Goal: Task Accomplishment & Management: Use online tool/utility

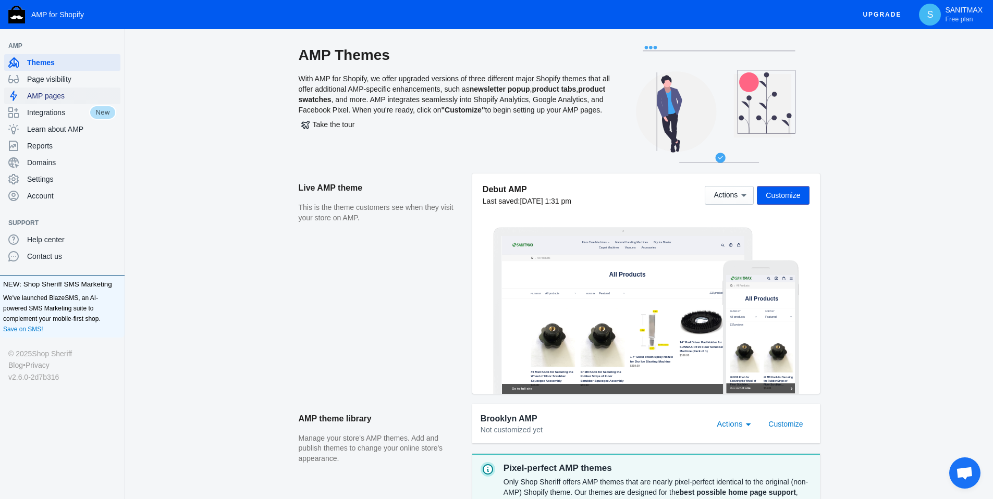
click at [54, 94] on span "AMP pages" at bounding box center [71, 96] width 89 height 10
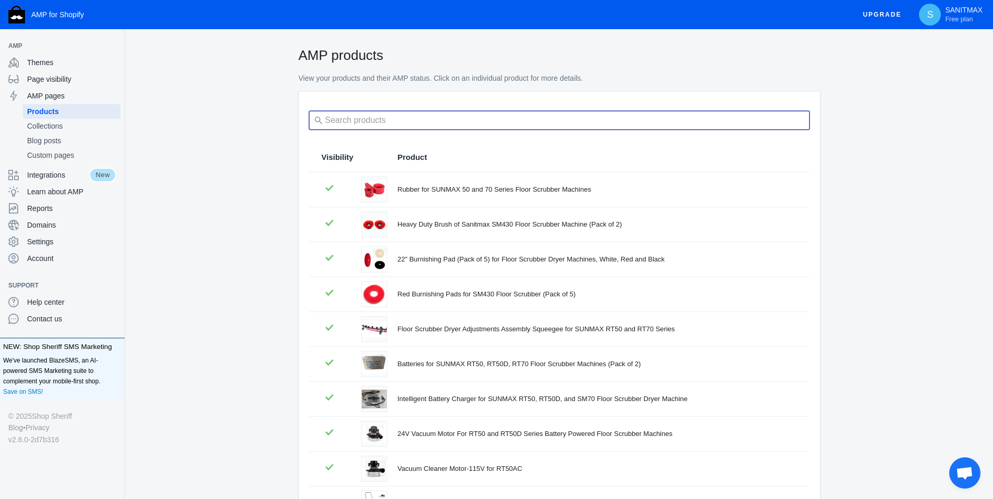
click at [353, 121] on input "search" at bounding box center [559, 120] width 500 height 19
paste input "SM420AC"
type input "SM420AC"
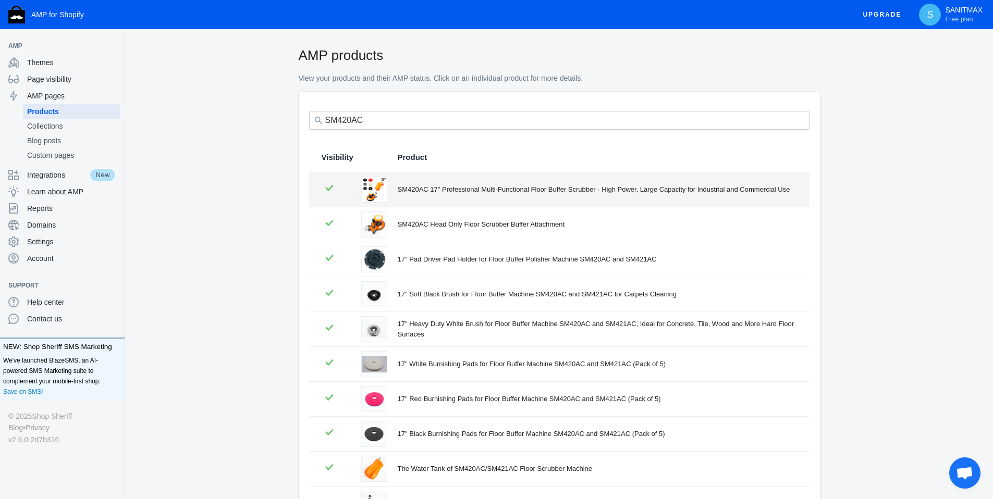
click at [431, 184] on div "SM420AC 17" Professional Multi-Functional Floor Buffer Scrubber - High Power, L…" at bounding box center [597, 189] width 399 height 10
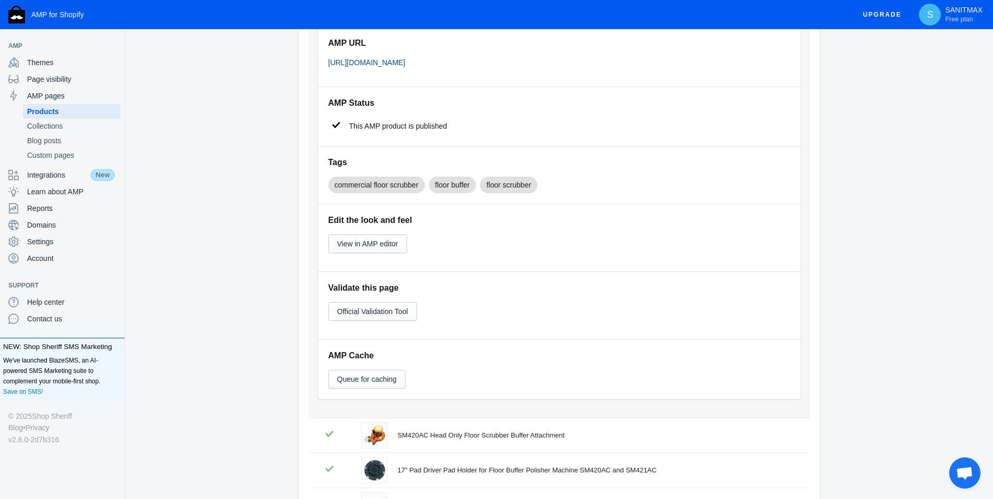
scroll to position [215, 0]
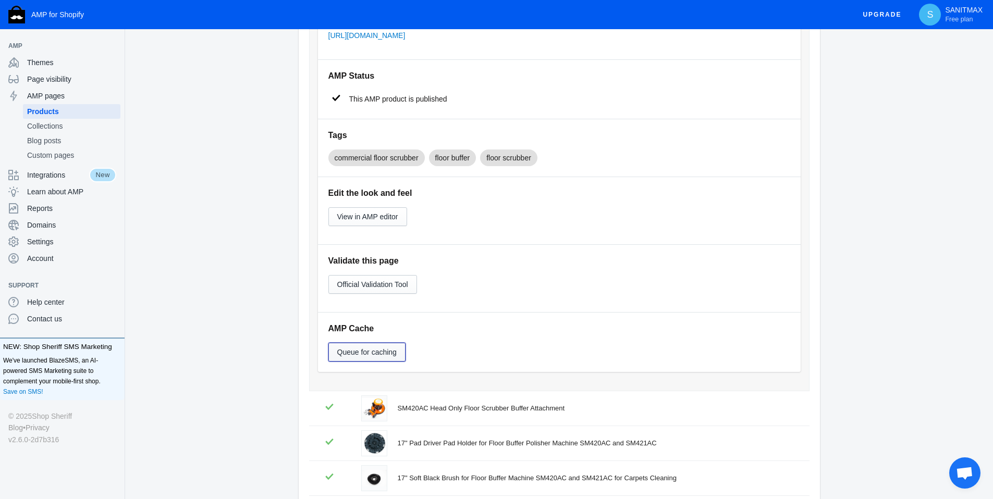
click at [389, 356] on span "Queue for caching" at bounding box center [366, 352] width 59 height 8
click at [461, 356] on div "Queued for recaching" at bounding box center [559, 352] width 462 height 19
drag, startPoint x: 441, startPoint y: 365, endPoint x: 321, endPoint y: 359, distance: 119.9
click at [321, 359] on div "AMP Cache Queued for recaching" at bounding box center [559, 342] width 482 height 59
drag, startPoint x: 321, startPoint y: 359, endPoint x: 499, endPoint y: 352, distance: 177.3
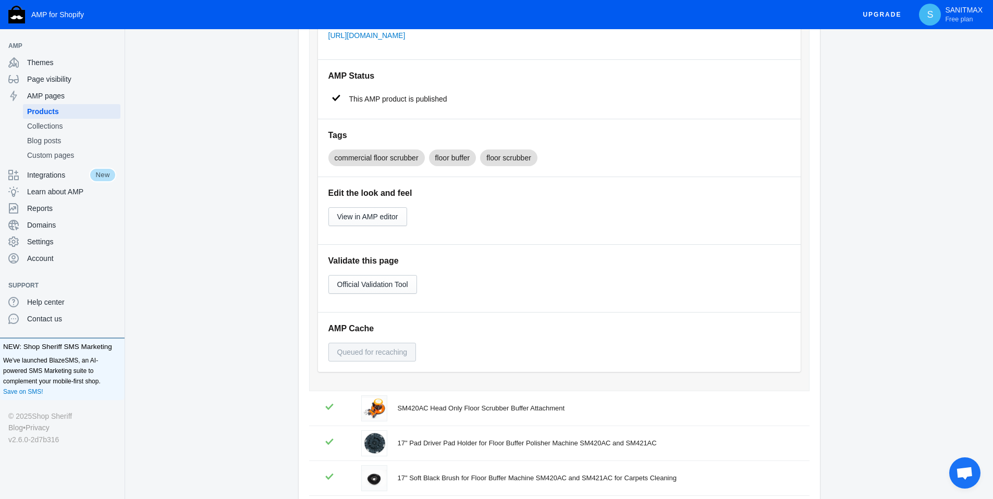
click at [458, 358] on div "AMP Cache Queued for recaching" at bounding box center [559, 342] width 482 height 59
click at [361, 221] on span "View in AMP editor" at bounding box center [367, 217] width 61 height 8
click at [0, 0] on app-default-layout "AMP for Shopify Upgrade S SANITMAX Free plan AMP Themes Page visibility AMP pag…" at bounding box center [496, 292] width 993 height 1014
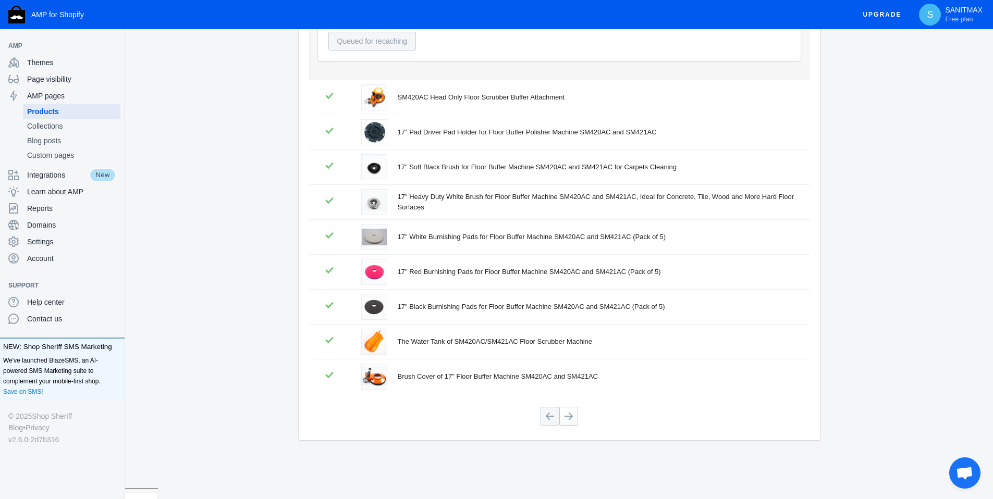
scroll to position [0, 0]
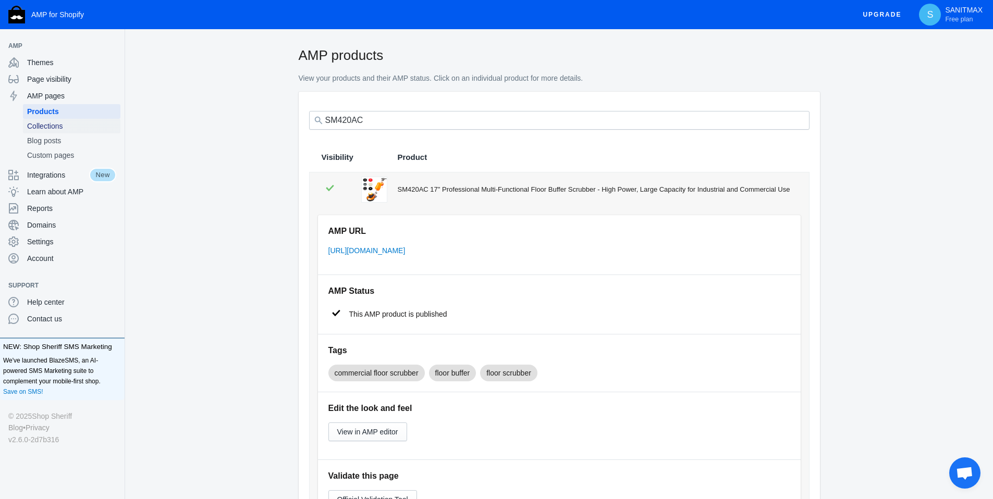
click at [72, 132] on link "Collections" at bounding box center [71, 126] width 97 height 15
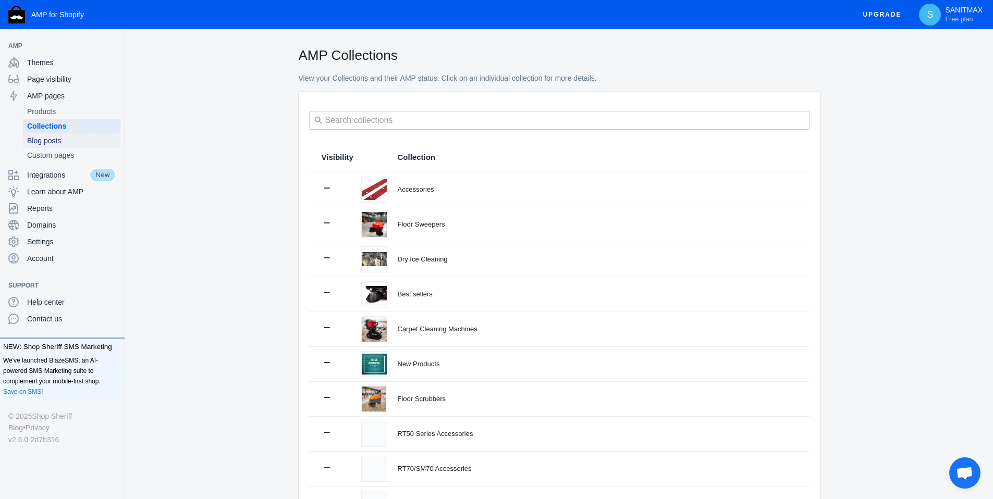
click at [65, 144] on span "Blog posts" at bounding box center [71, 140] width 89 height 10
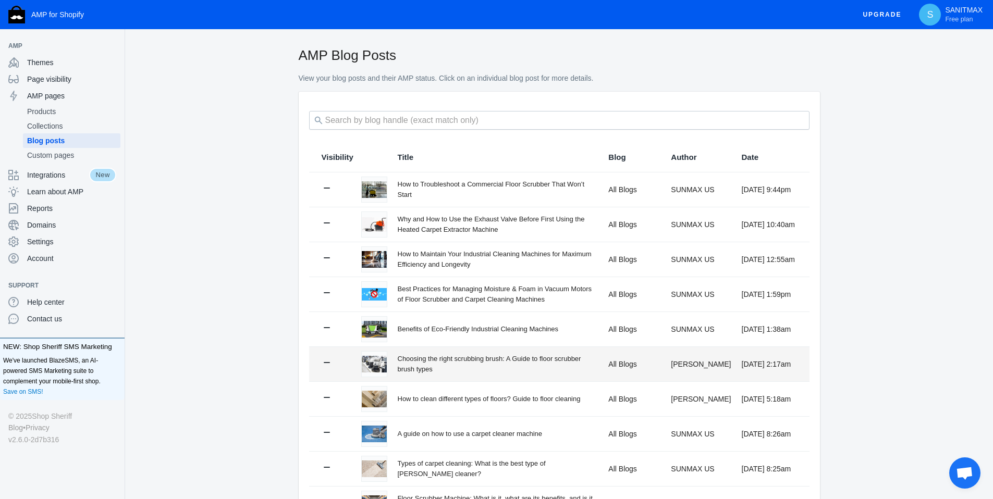
scroll to position [116, 0]
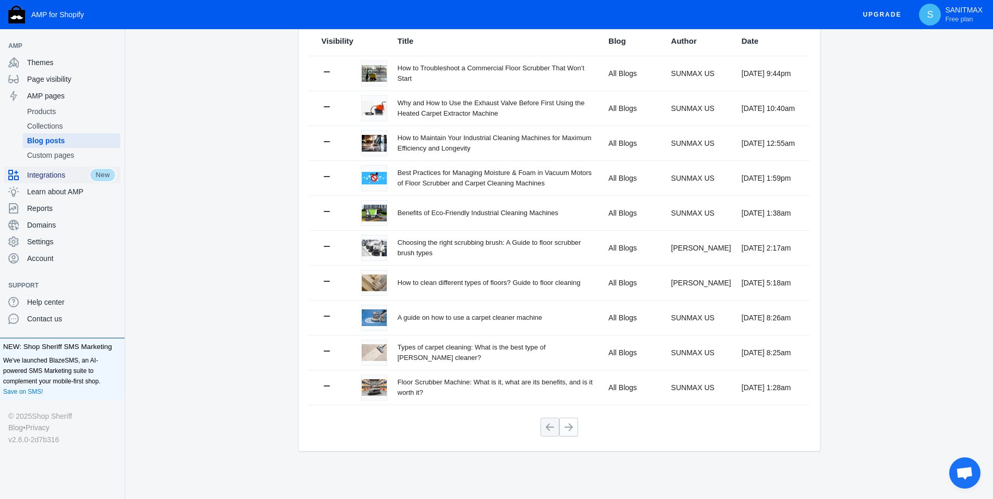
click at [66, 171] on span "Integrations" at bounding box center [58, 175] width 62 height 10
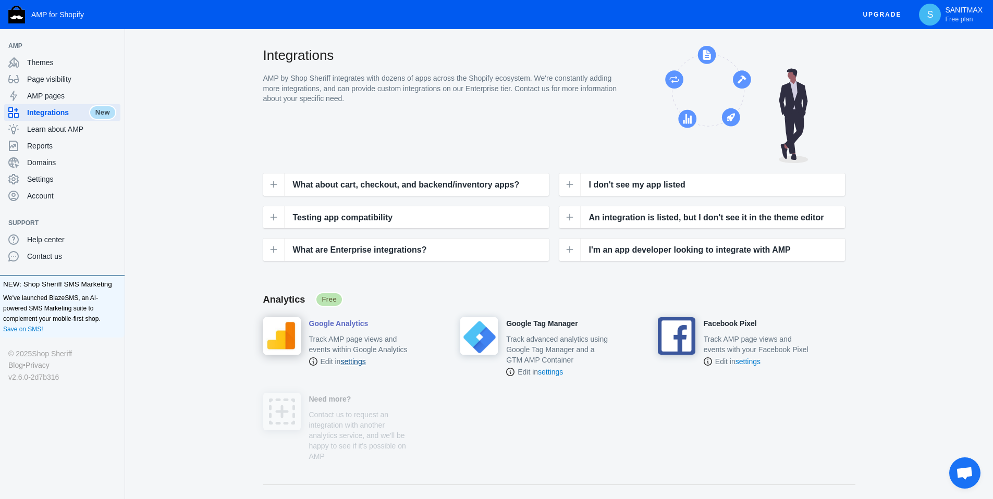
click at [353, 357] on link "settings" at bounding box center [352, 361] width 25 height 8
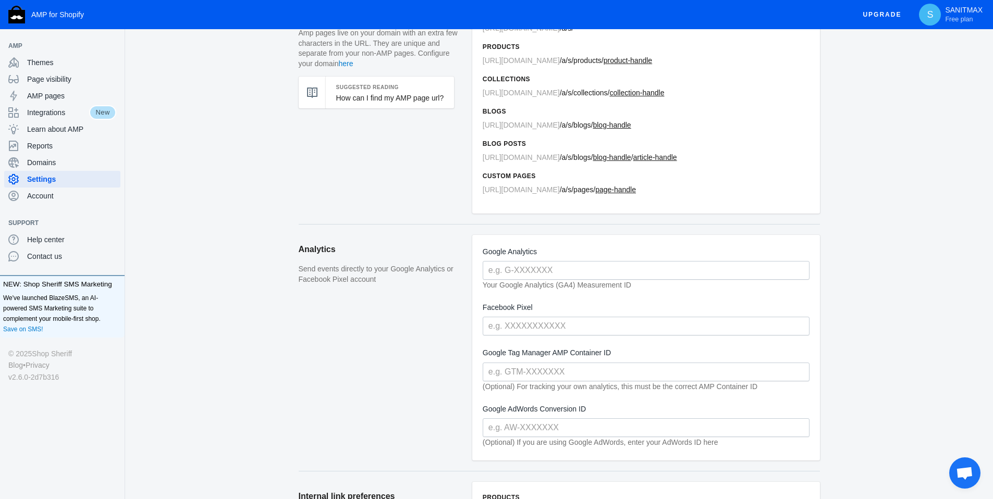
scroll to position [81, 0]
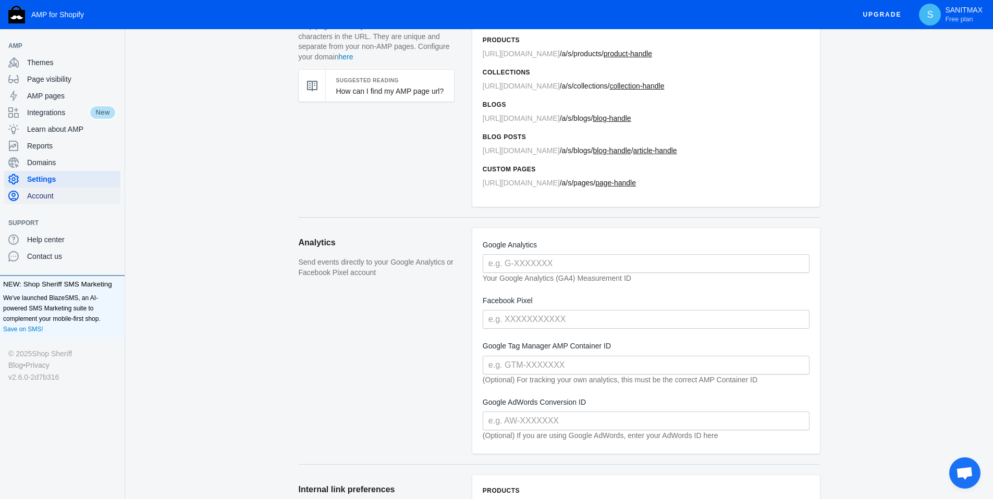
click at [34, 195] on span "Account" at bounding box center [71, 196] width 89 height 10
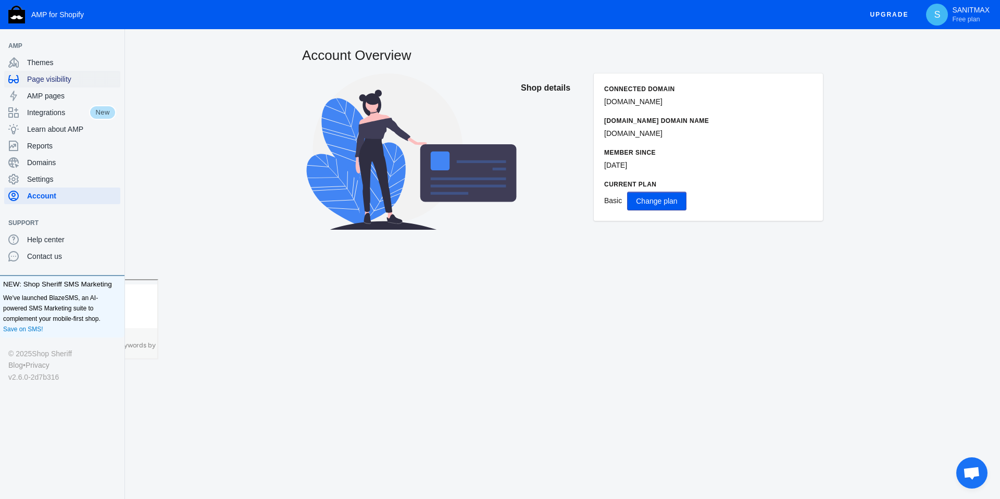
click at [59, 84] on div "Page visibility" at bounding box center [62, 79] width 108 height 17
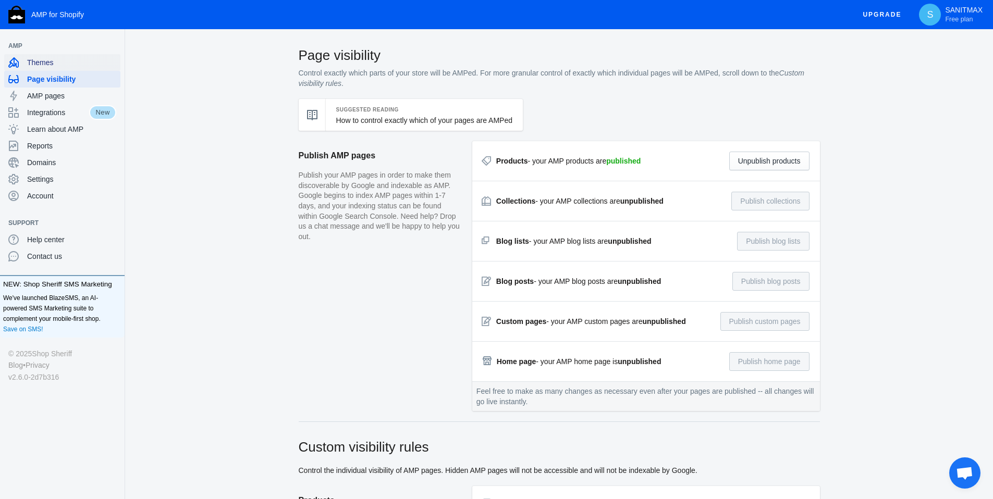
click at [57, 65] on span "Themes" at bounding box center [71, 62] width 89 height 10
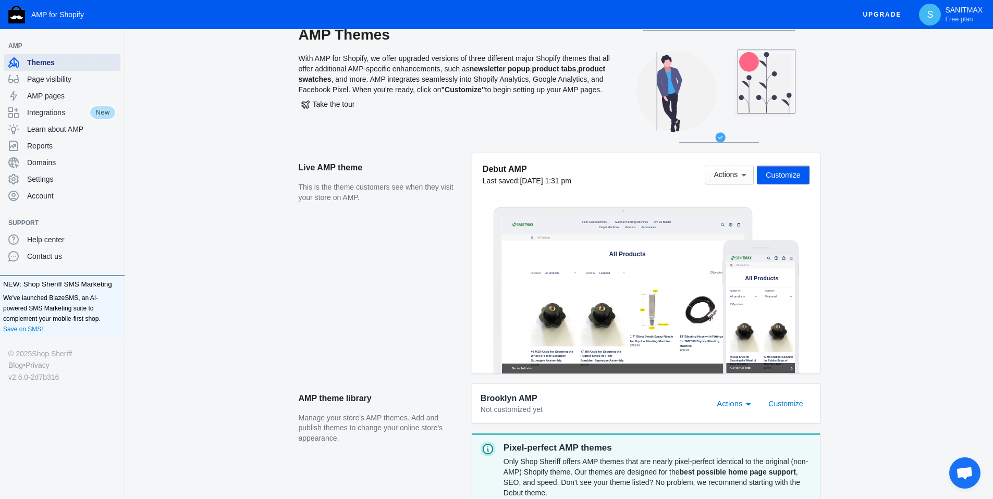
scroll to position [27, 0]
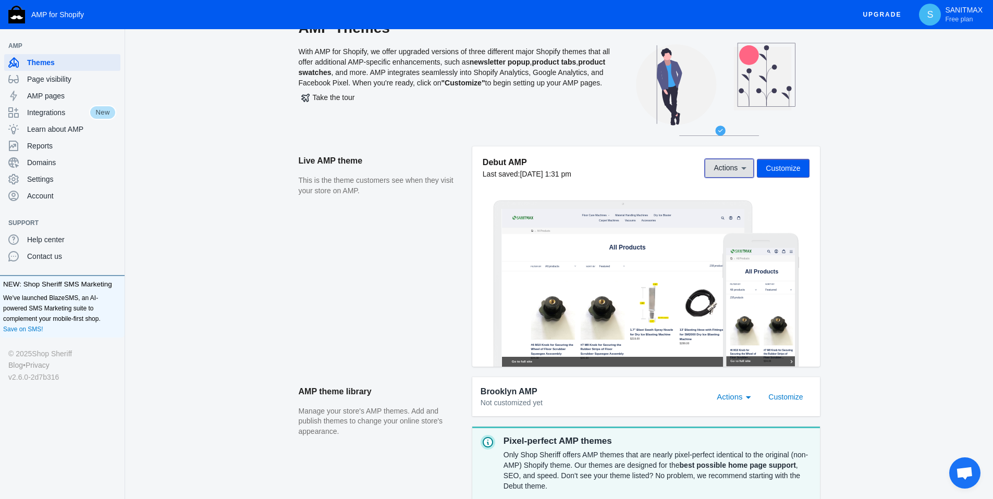
click at [740, 172] on icon at bounding box center [743, 168] width 10 height 10
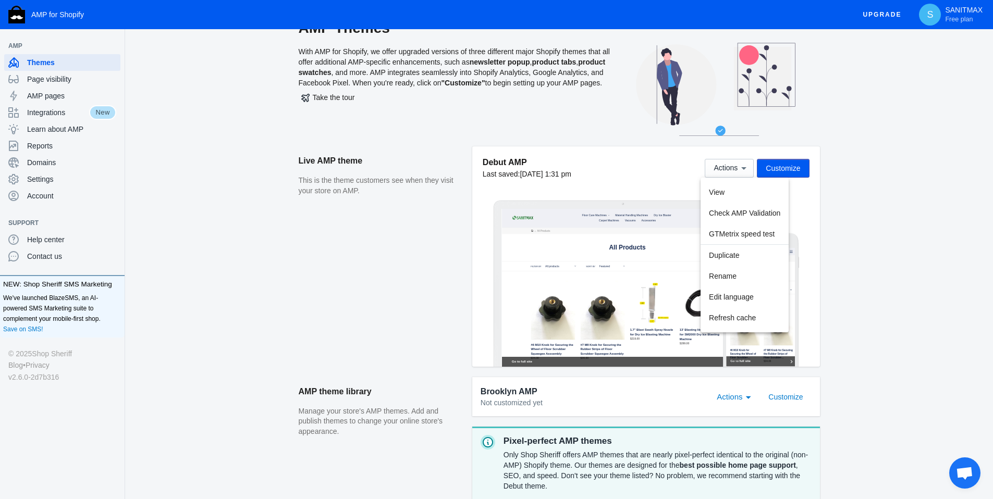
click at [433, 252] on div at bounding box center [496, 249] width 993 height 499
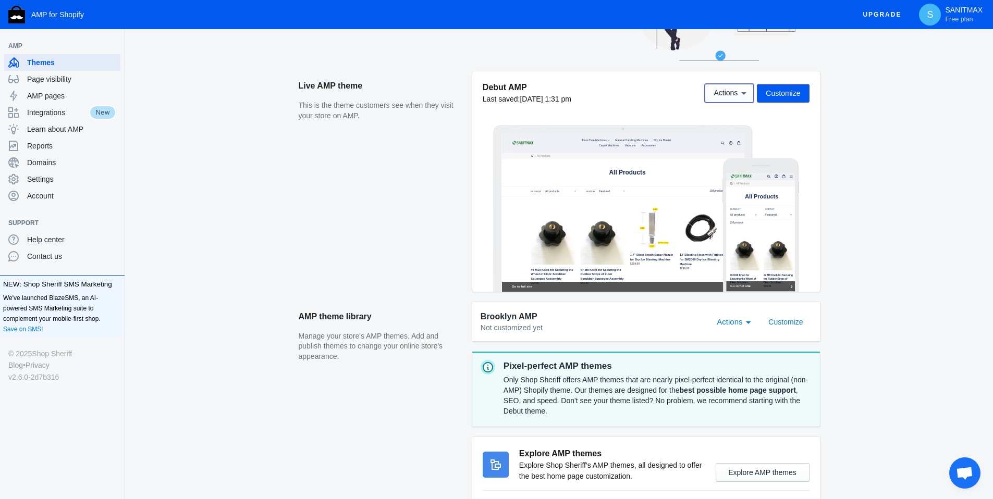
scroll to position [130, 0]
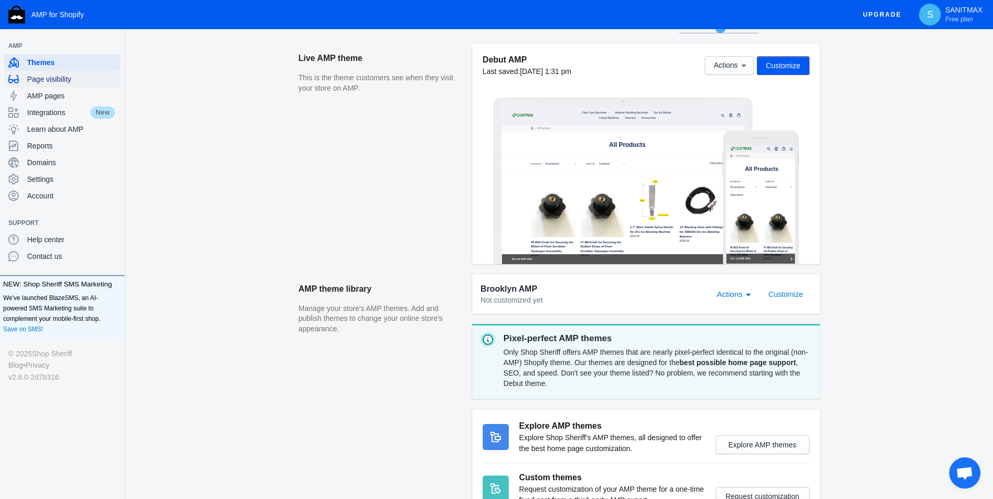
click at [59, 81] on span "Page visibility" at bounding box center [71, 79] width 89 height 10
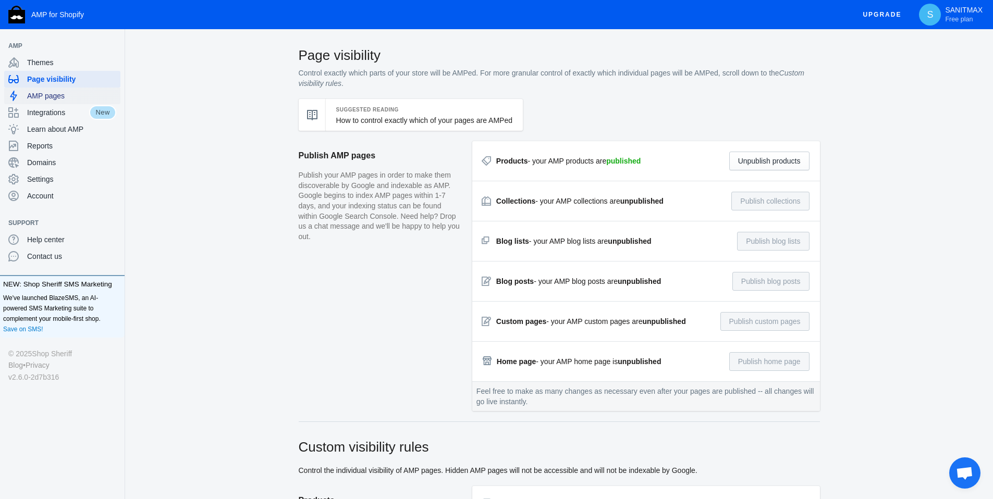
click at [58, 94] on span "AMP pages" at bounding box center [71, 96] width 89 height 10
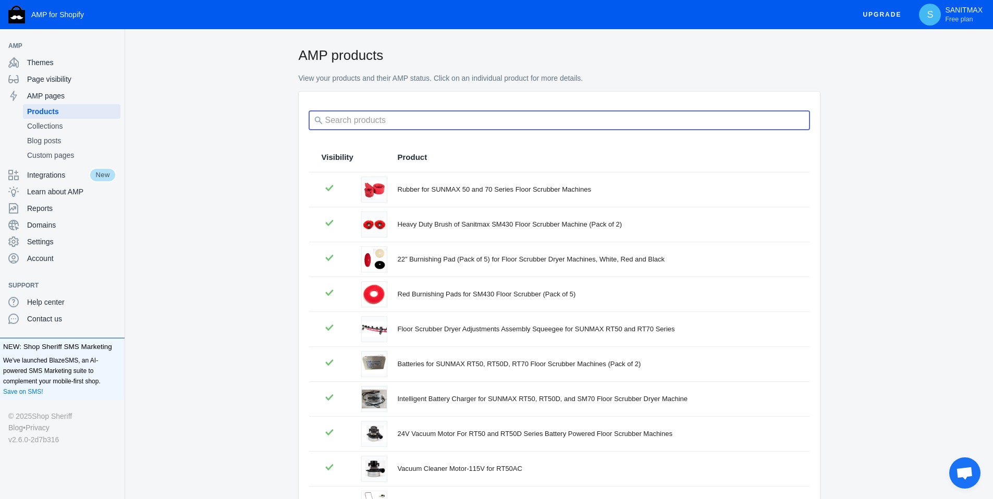
click at [362, 123] on input "search" at bounding box center [559, 120] width 500 height 19
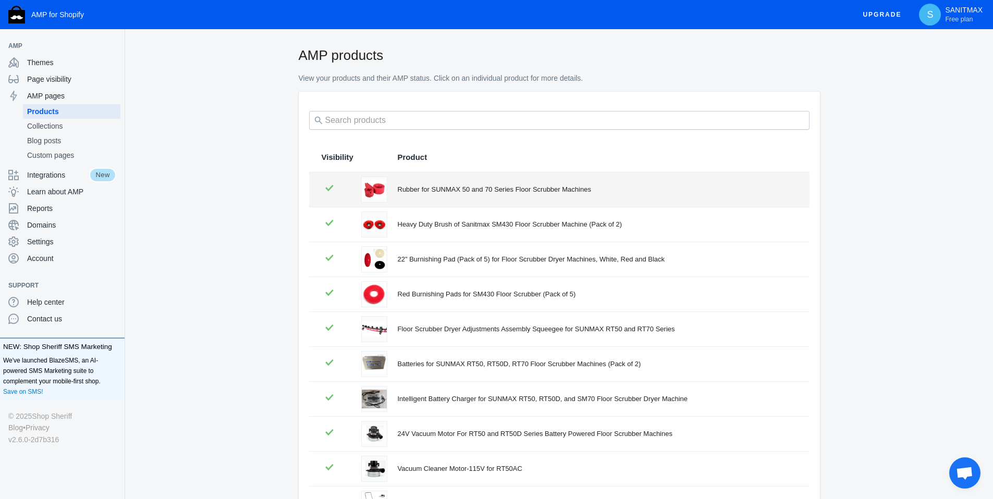
click at [564, 192] on div "Rubber for SUNMAX 50 and 70 Series Floor Scrubber Machines" at bounding box center [597, 189] width 399 height 10
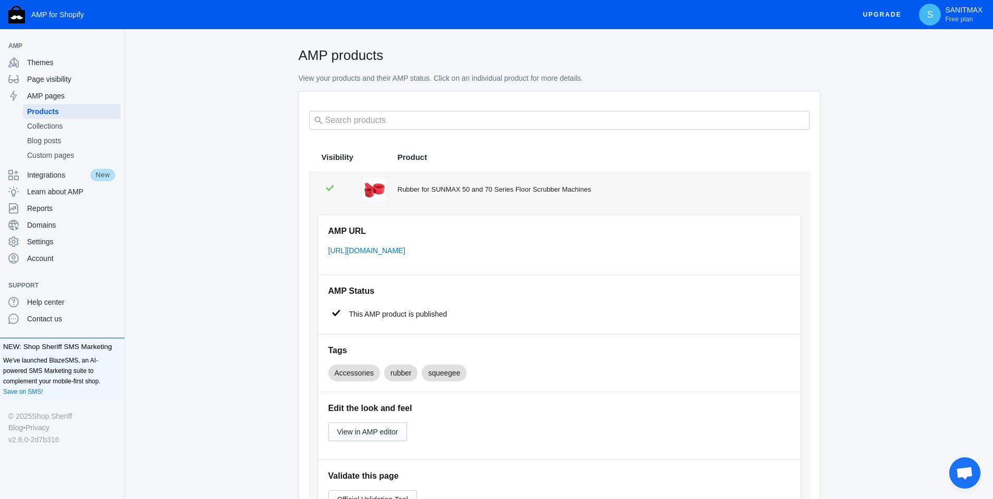
click at [441, 318] on span "This AMP product is published" at bounding box center [398, 314] width 98 height 10
click at [337, 311] on icon at bounding box center [336, 313] width 16 height 16
click at [333, 312] on icon at bounding box center [336, 313] width 16 height 16
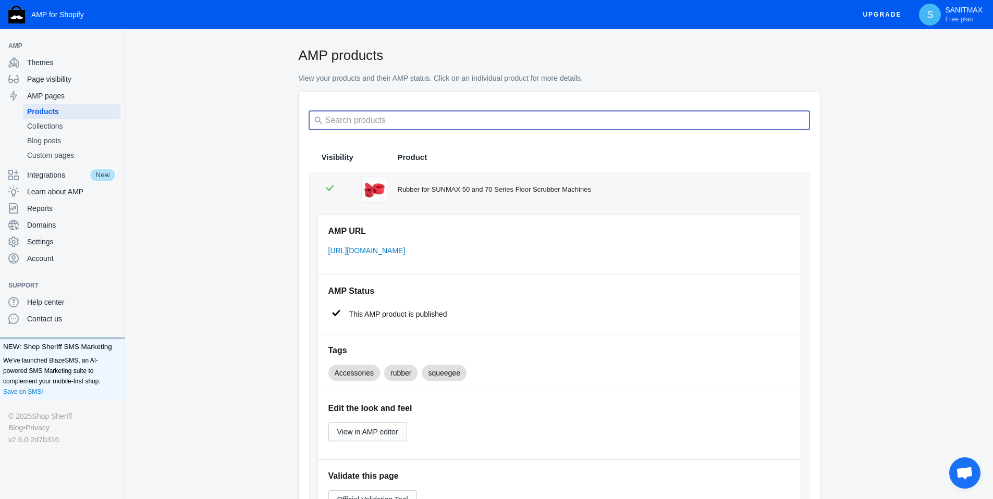
click at [373, 123] on input "search" at bounding box center [559, 120] width 500 height 19
paste input "SM420AC"
type input "SM420AC"
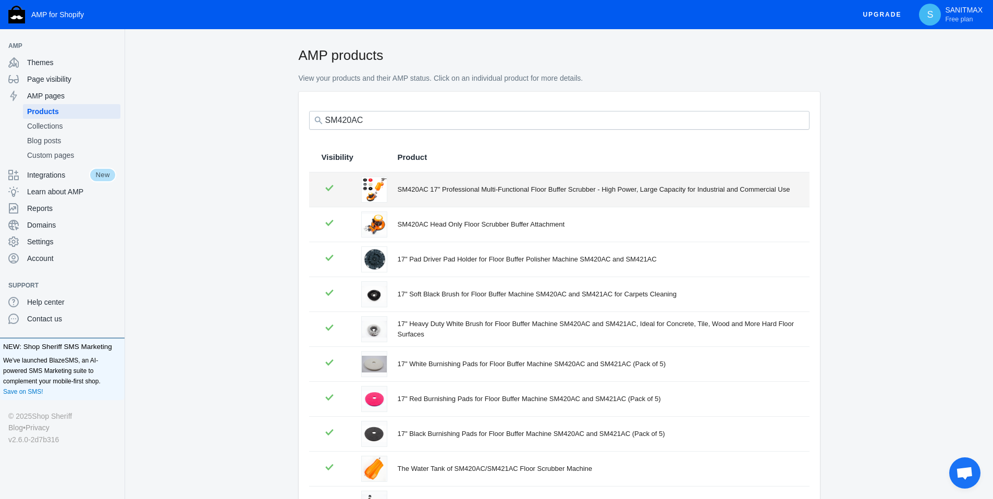
click at [439, 184] on div "SM420AC 17" Professional Multi-Functional Floor Buffer Scrubber - High Power, L…" at bounding box center [597, 189] width 399 height 10
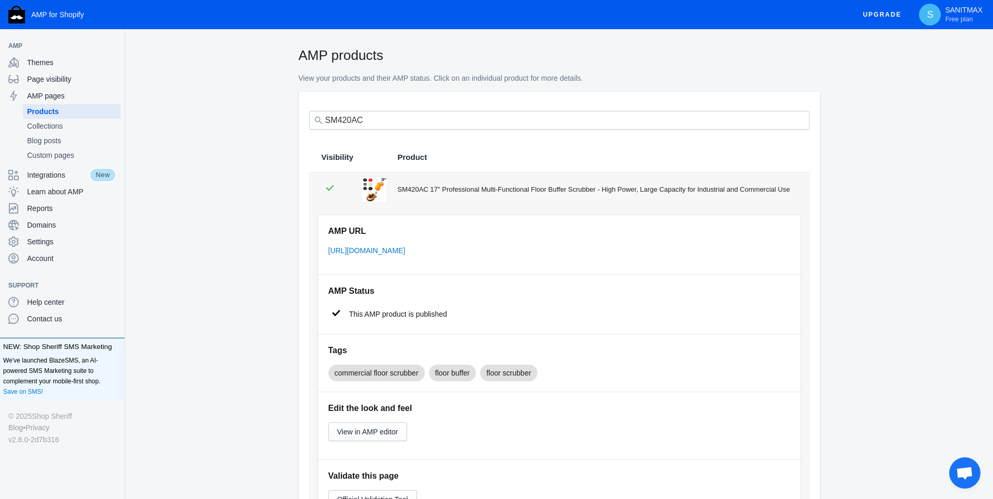
scroll to position [164, 0]
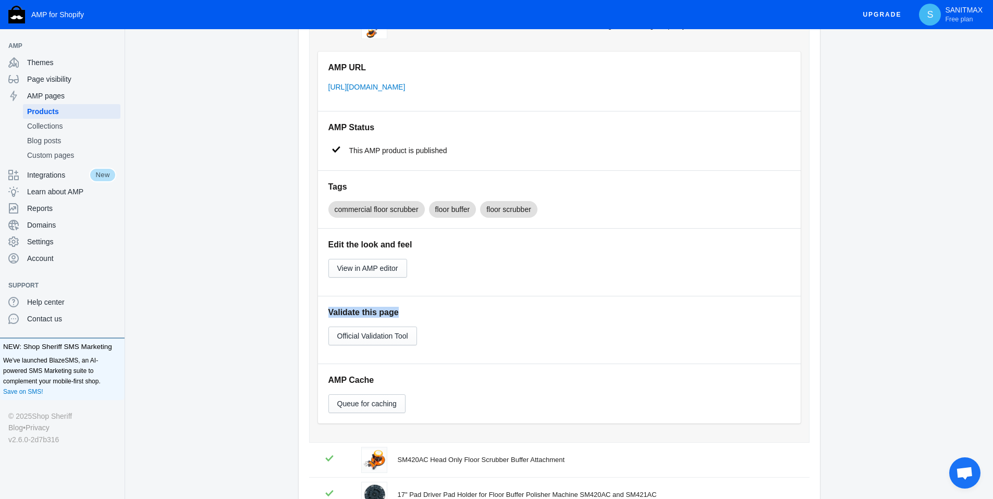
drag, startPoint x: 418, startPoint y: 326, endPoint x: 330, endPoint y: 324, distance: 88.1
click at [330, 318] on h5 "Validate this page" at bounding box center [559, 312] width 462 height 11
click at [388, 340] on span "Official Validation Tool" at bounding box center [372, 336] width 71 height 8
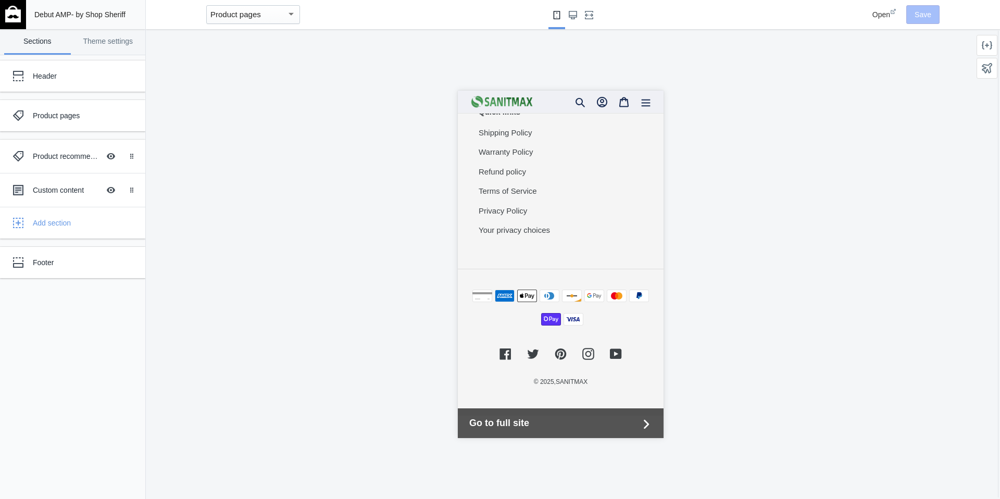
scroll to position [2566, 0]
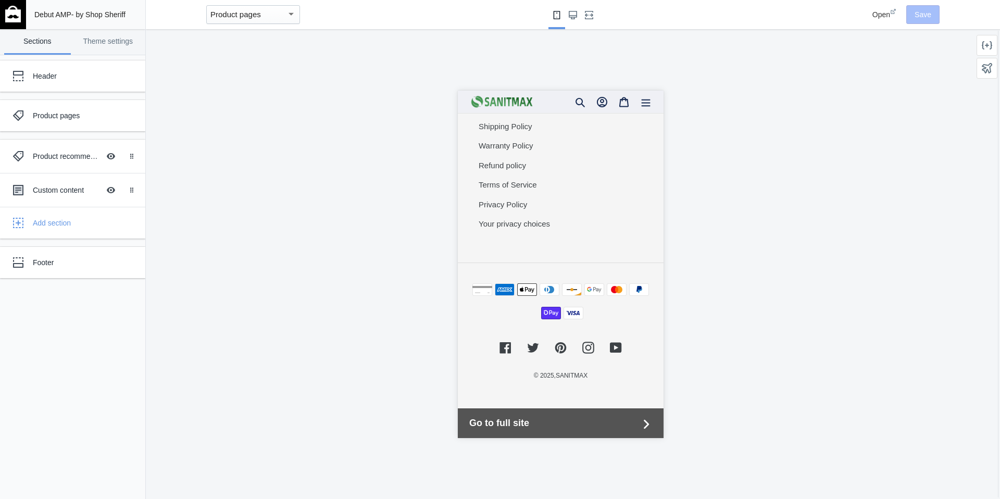
click at [316, 177] on div at bounding box center [560, 264] width 829 height 470
